Goal: Task Accomplishment & Management: Use online tool/utility

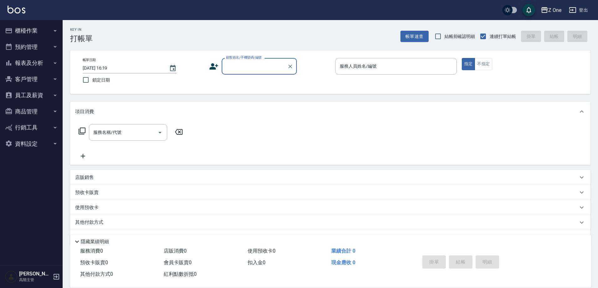
click at [53, 60] on icon "button" at bounding box center [55, 62] width 5 height 5
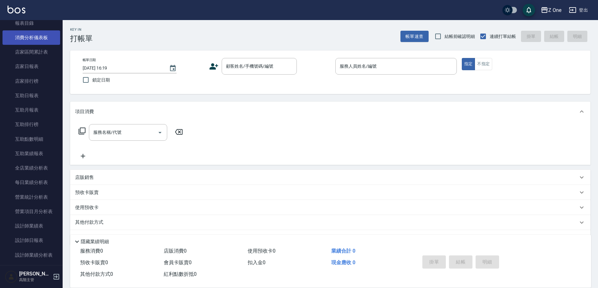
scroll to position [63, 0]
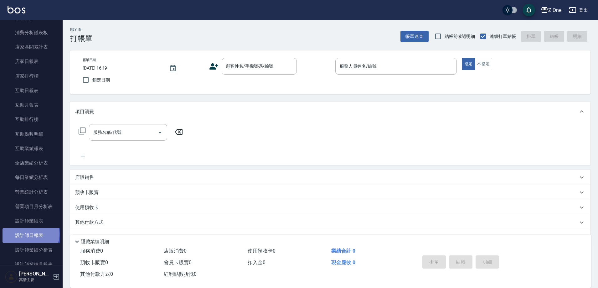
click at [30, 234] on link "設計師日報表" at bounding box center [32, 235] width 58 height 14
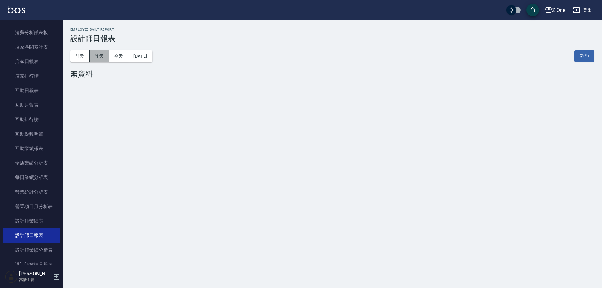
click at [104, 53] on button "昨天" at bounding box center [99, 56] width 19 height 12
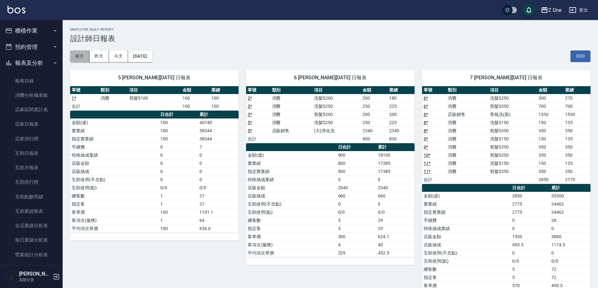
click at [78, 57] on button "前天" at bounding box center [79, 56] width 19 height 12
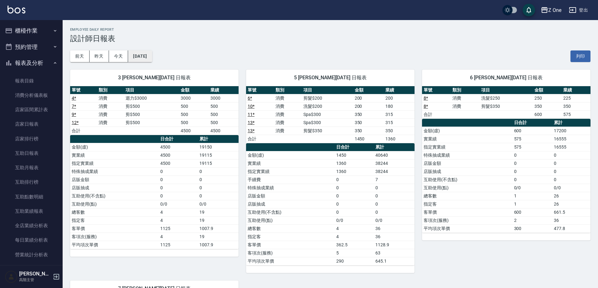
click at [152, 55] on button "[DATE]" at bounding box center [140, 56] width 24 height 12
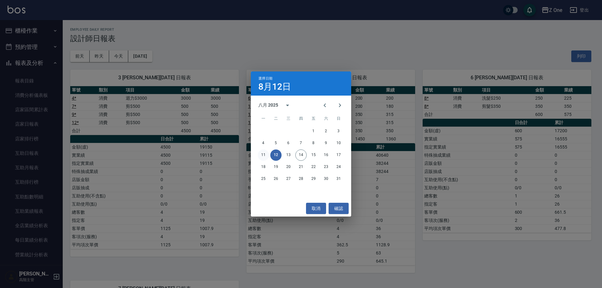
click at [264, 154] on button "11" at bounding box center [263, 154] width 11 height 11
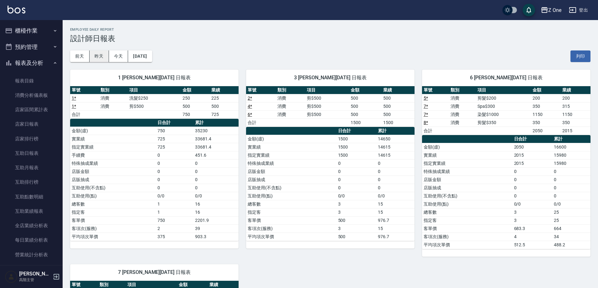
click at [102, 57] on button "昨天" at bounding box center [99, 56] width 19 height 12
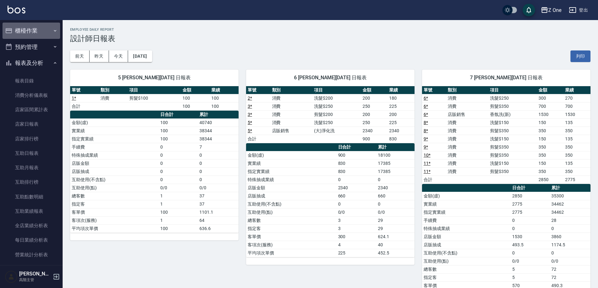
click at [52, 28] on button "櫃檯作業" at bounding box center [32, 31] width 58 height 16
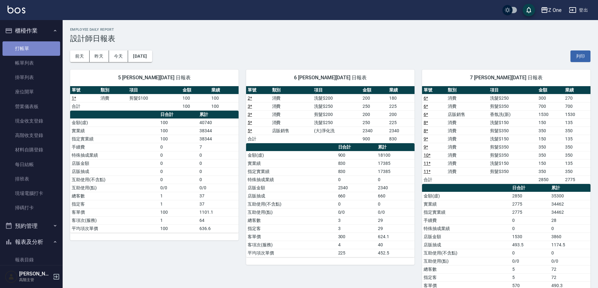
click at [42, 46] on link "打帳單" at bounding box center [32, 48] width 58 height 14
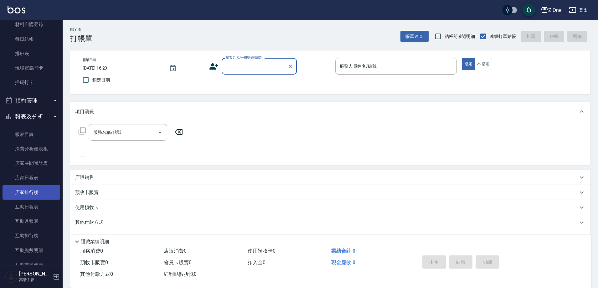
scroll to position [219, 0]
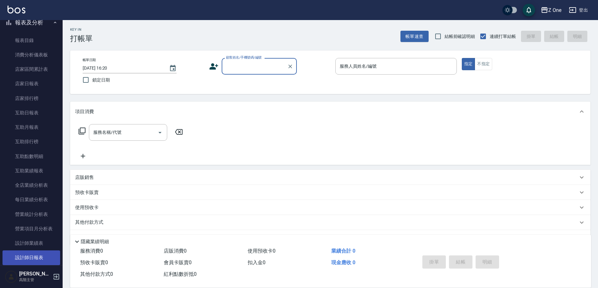
click at [31, 257] on link "設計師日報表" at bounding box center [32, 257] width 58 height 14
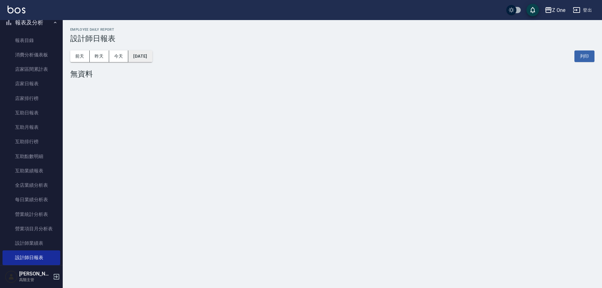
click at [137, 56] on button "[DATE]" at bounding box center [140, 56] width 24 height 12
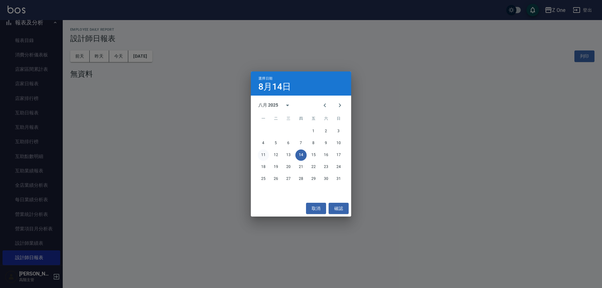
click at [265, 153] on button "11" at bounding box center [263, 154] width 11 height 11
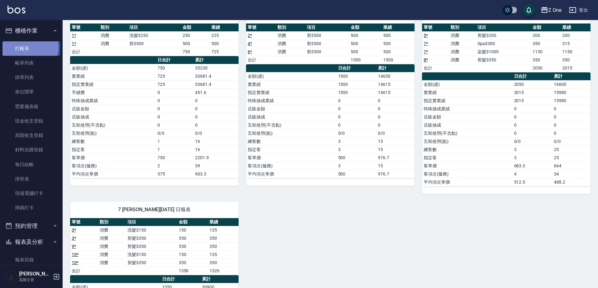
click at [29, 47] on link "打帳單" at bounding box center [32, 48] width 58 height 14
